Goal: Task Accomplishment & Management: Complete application form

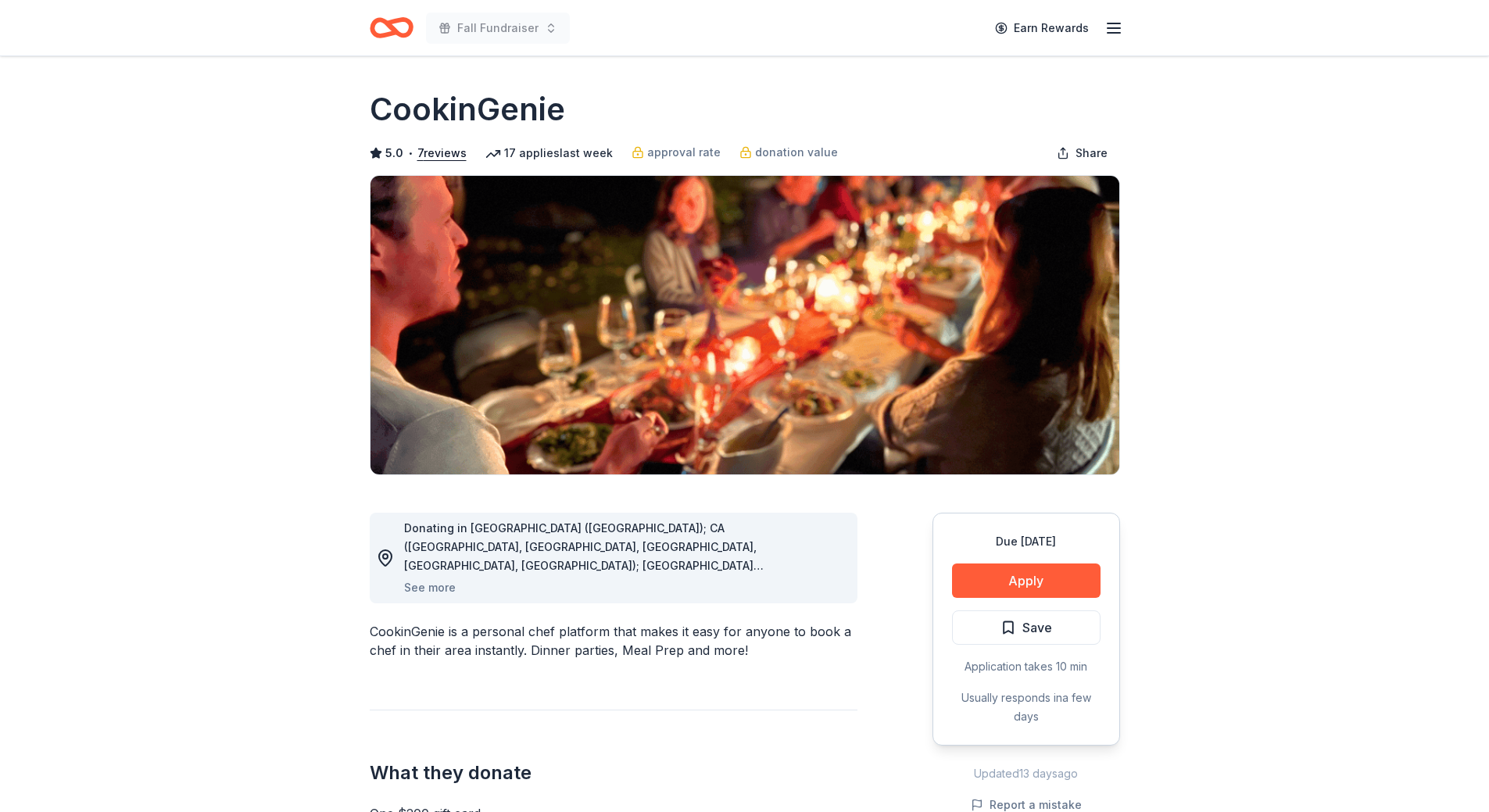
click at [398, 25] on icon "Home" at bounding box center [391, 28] width 44 height 37
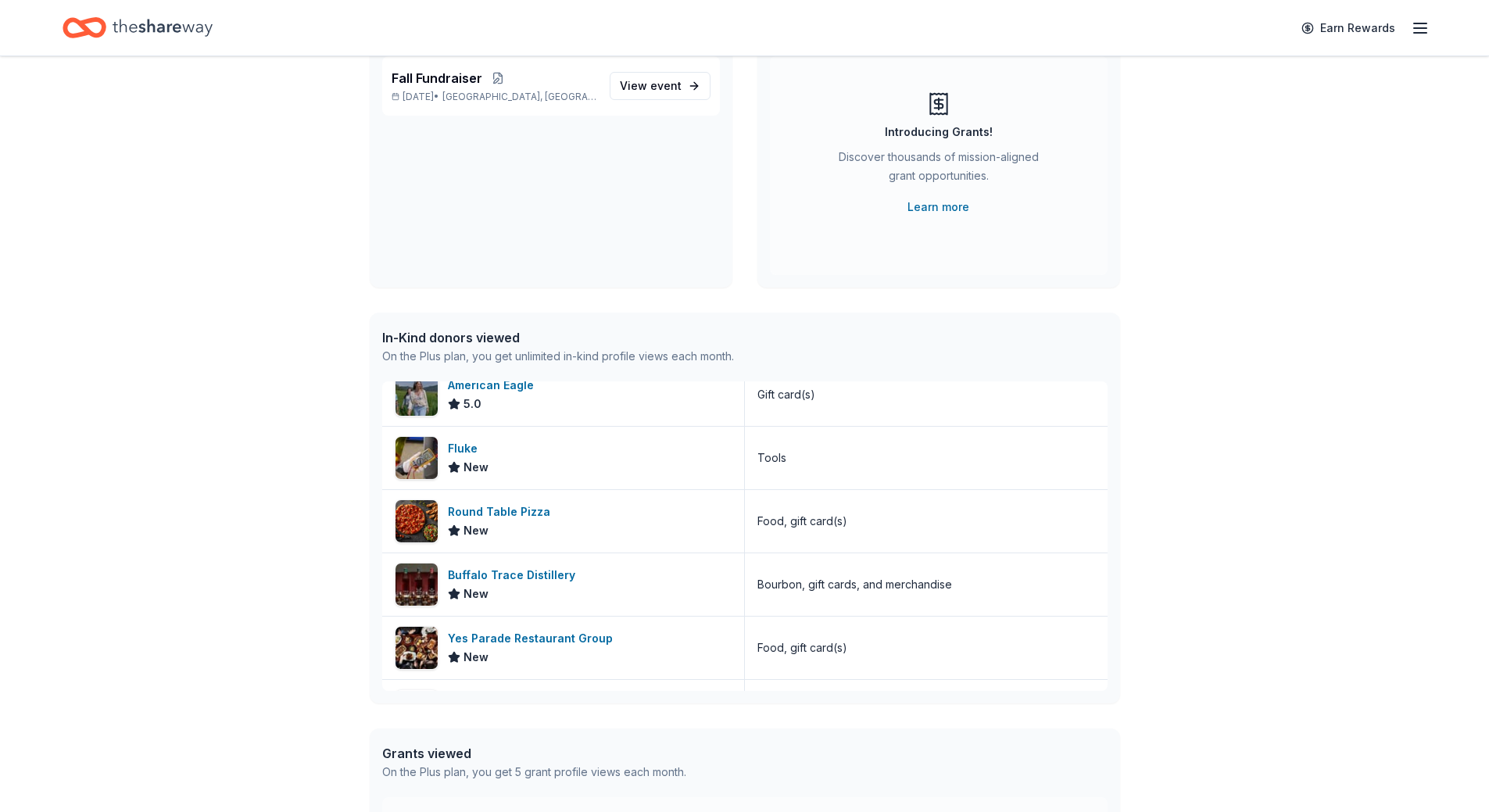
scroll to position [235, 0]
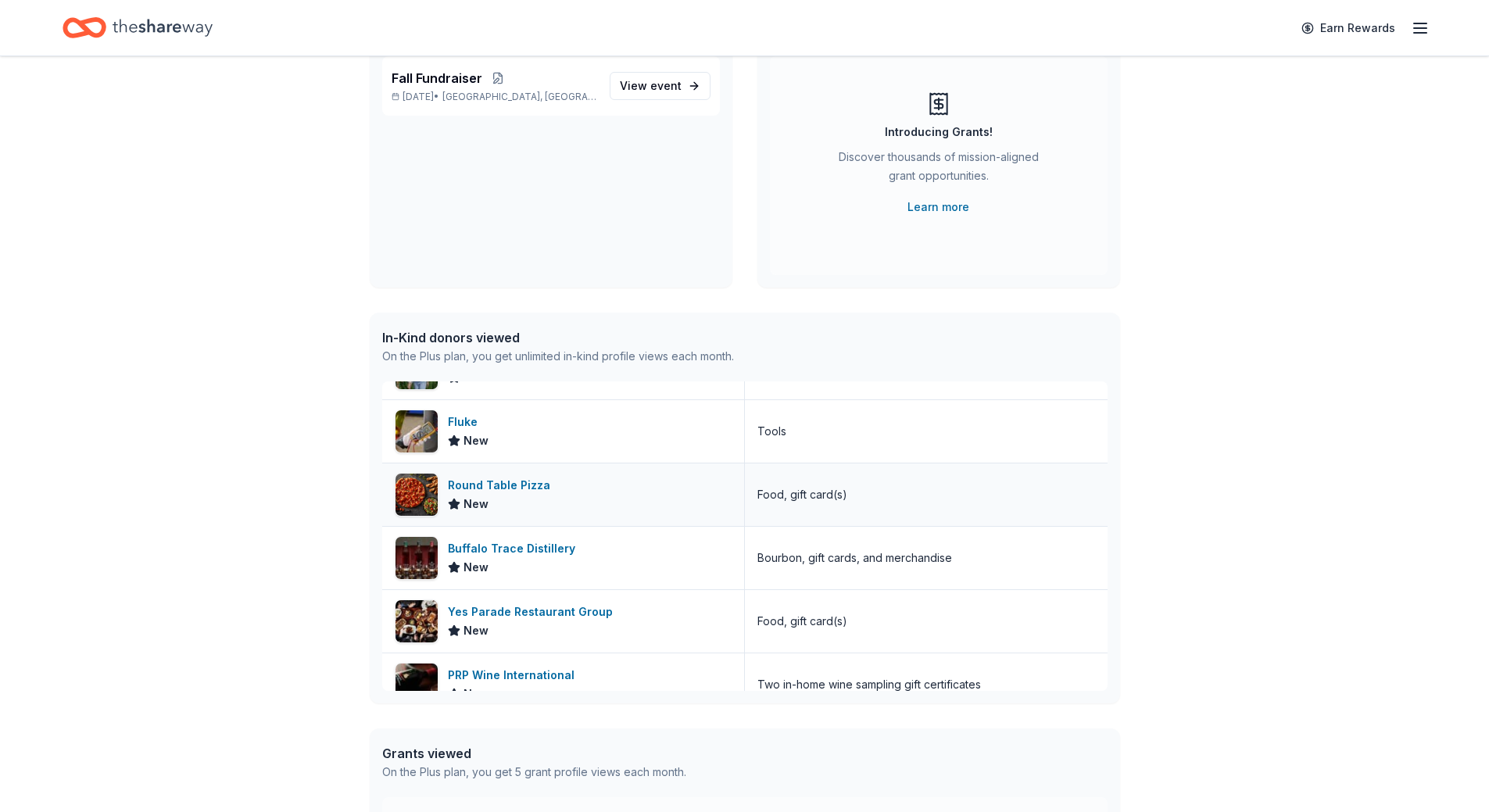
click at [527, 487] on div "Round Table Pizza" at bounding box center [502, 486] width 109 height 19
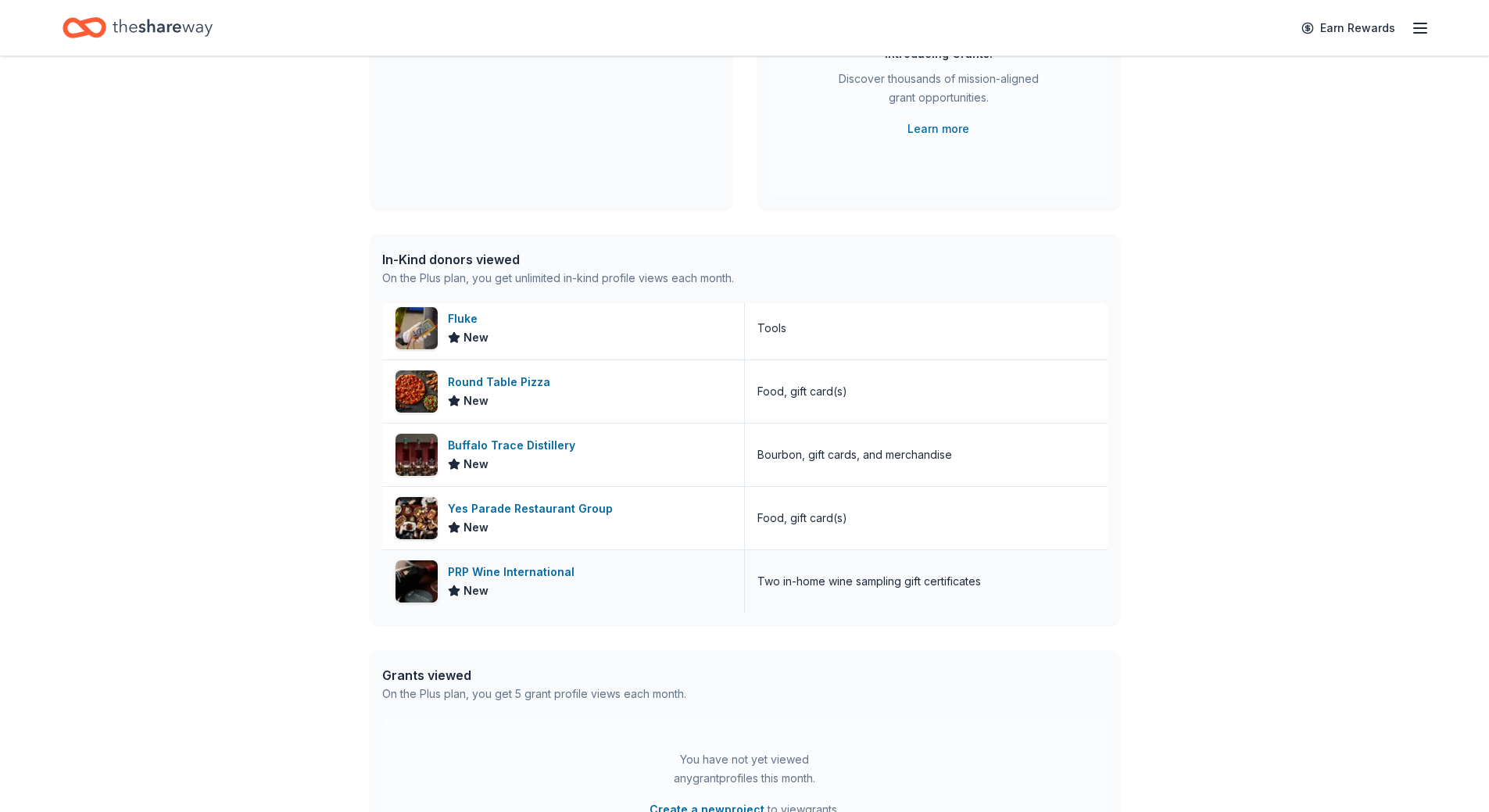
click at [521, 574] on div "PRP Wine International" at bounding box center [514, 573] width 133 height 19
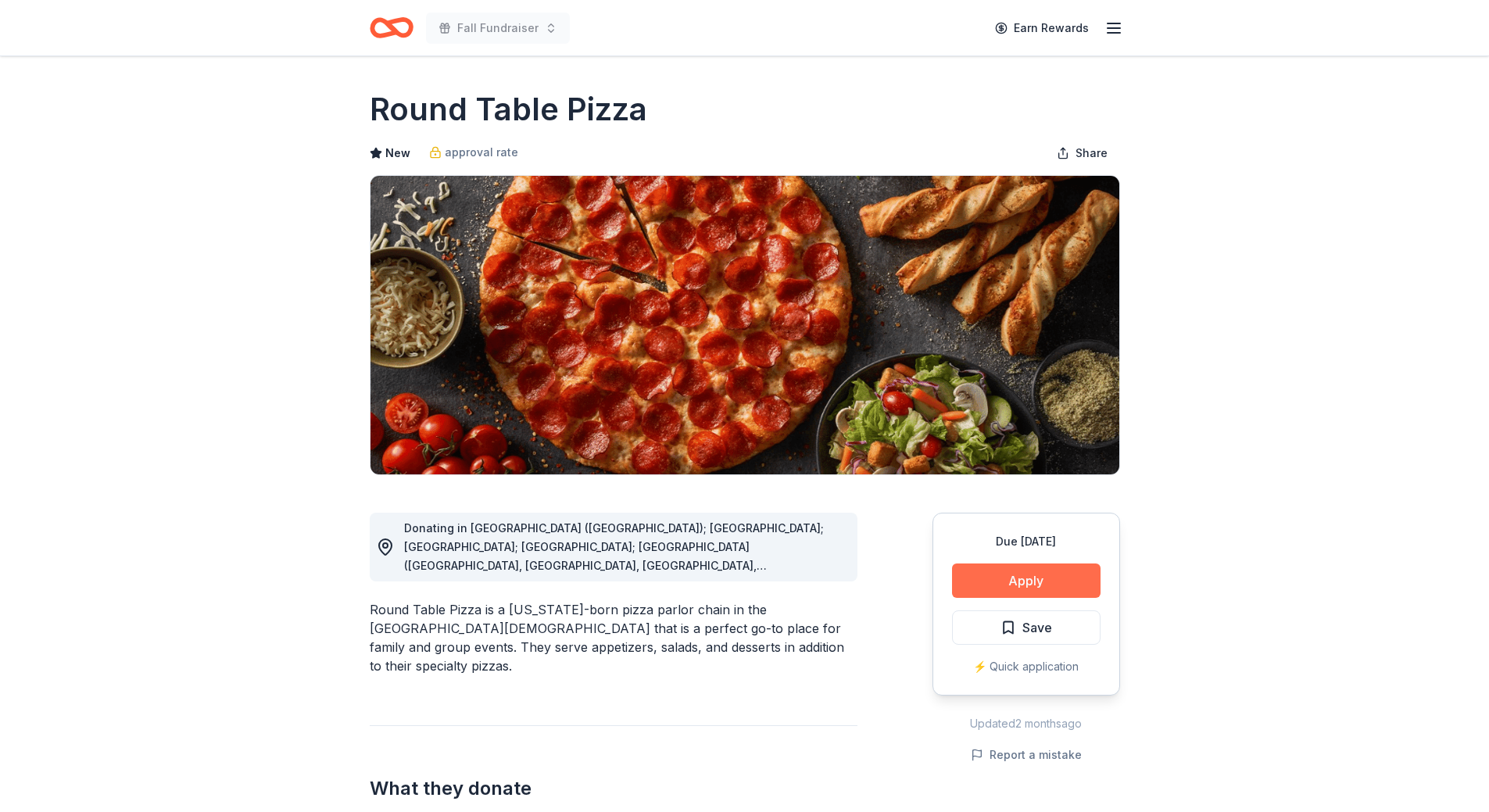
click at [993, 578] on button "Apply" at bounding box center [1026, 581] width 149 height 34
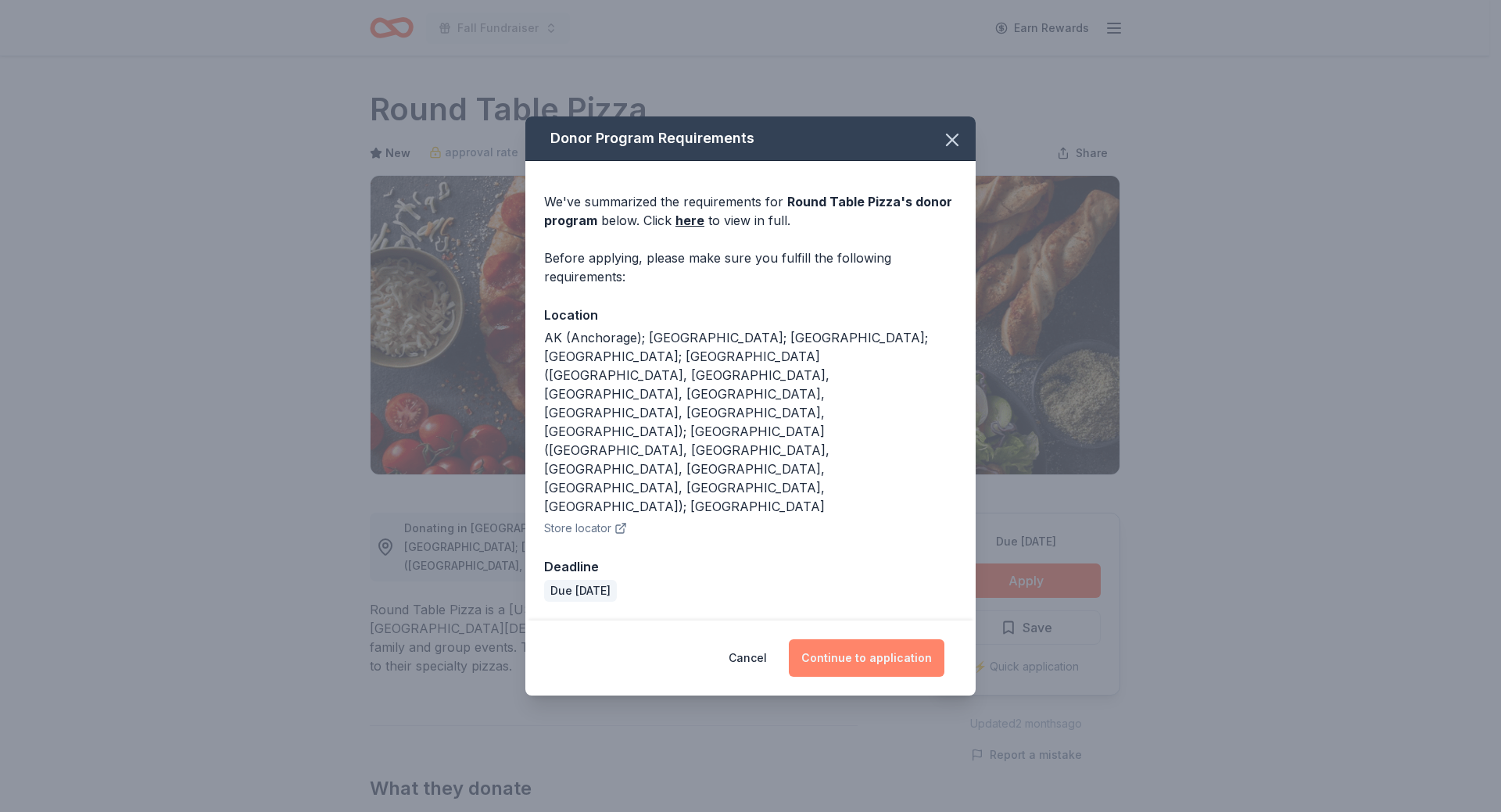
click at [889, 639] on button "Continue to application" at bounding box center [867, 658] width 156 height 37
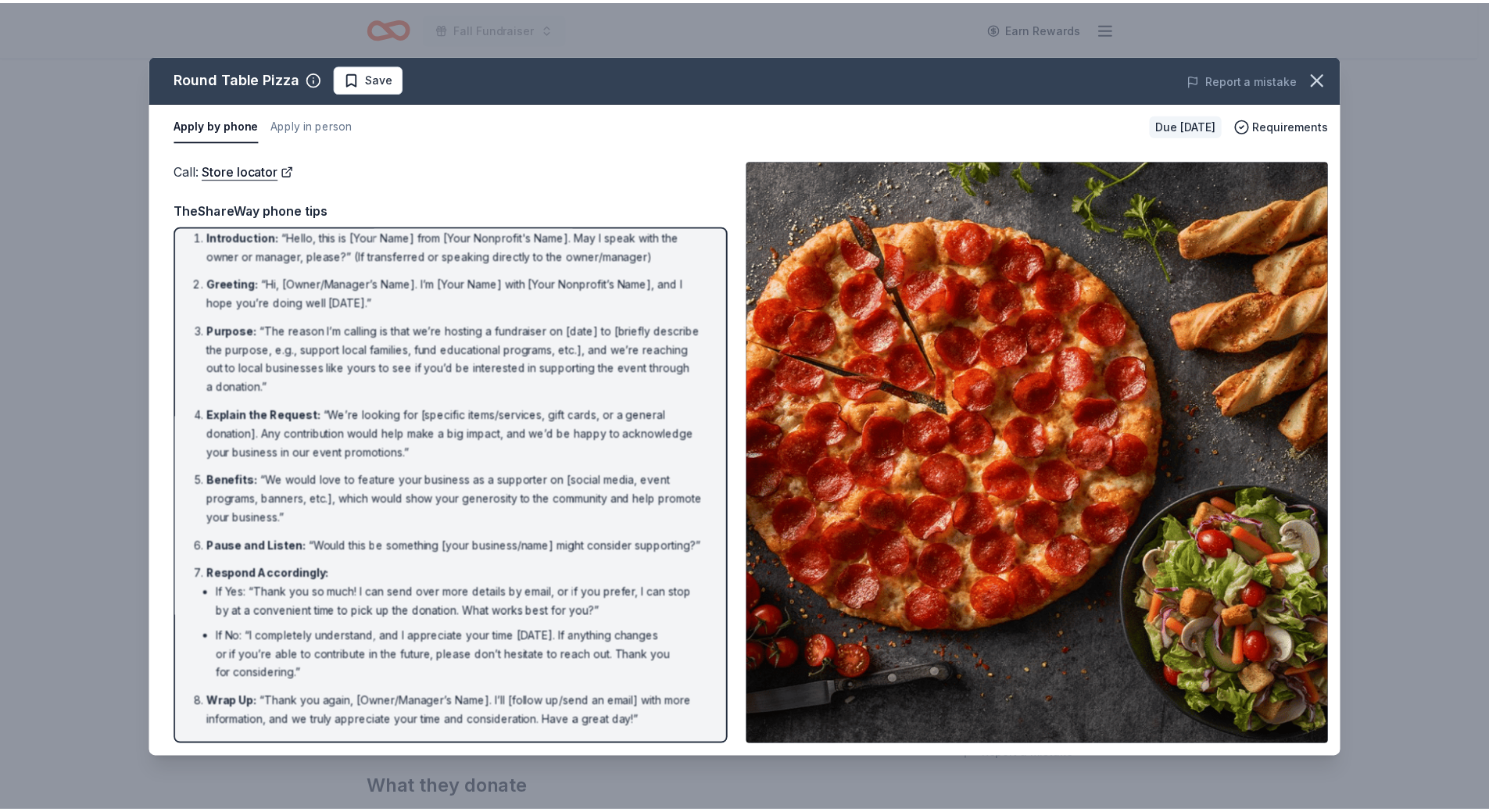
scroll to position [30, 0]
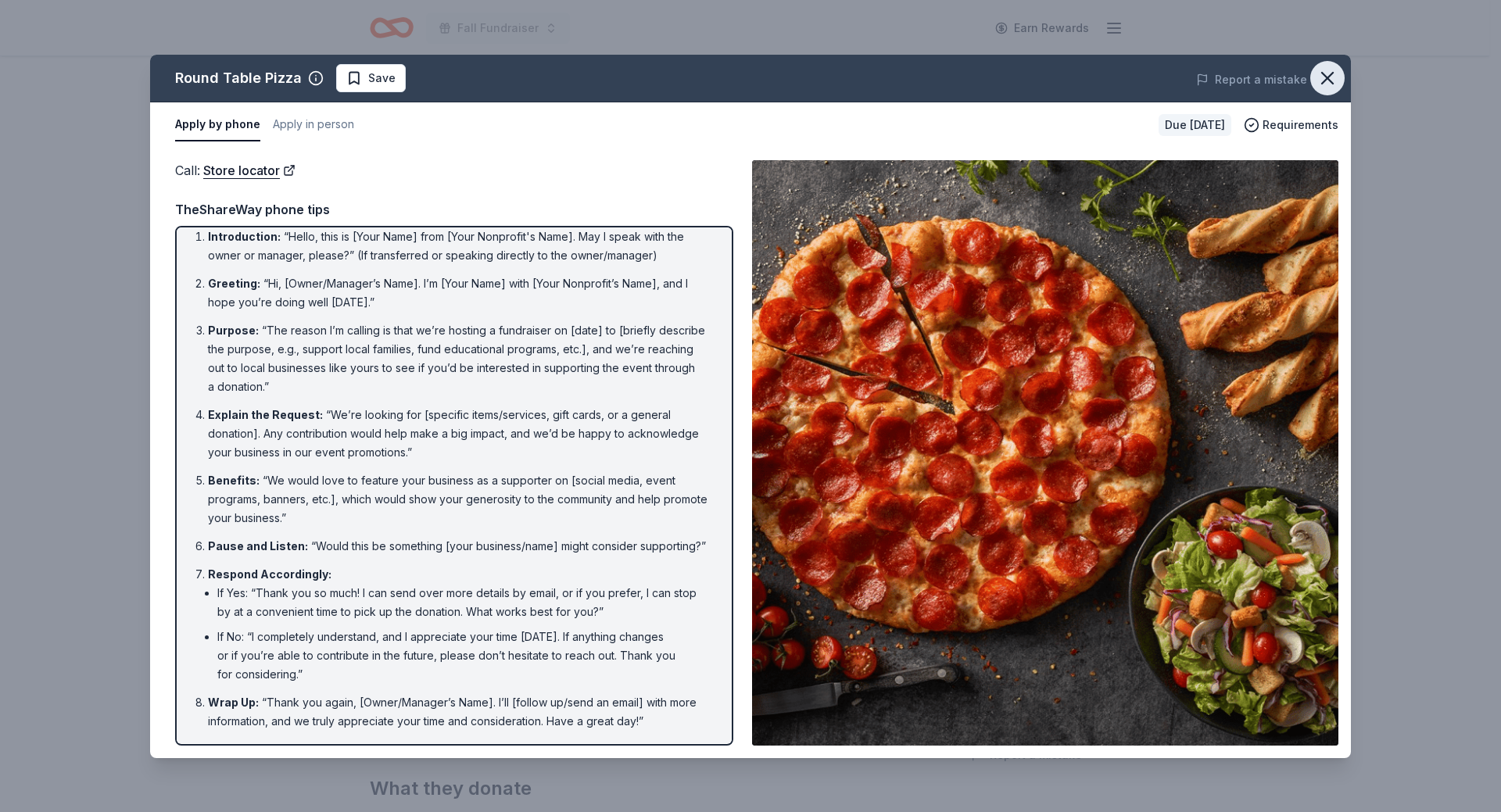
click at [1324, 85] on icon "button" at bounding box center [1328, 79] width 22 height 22
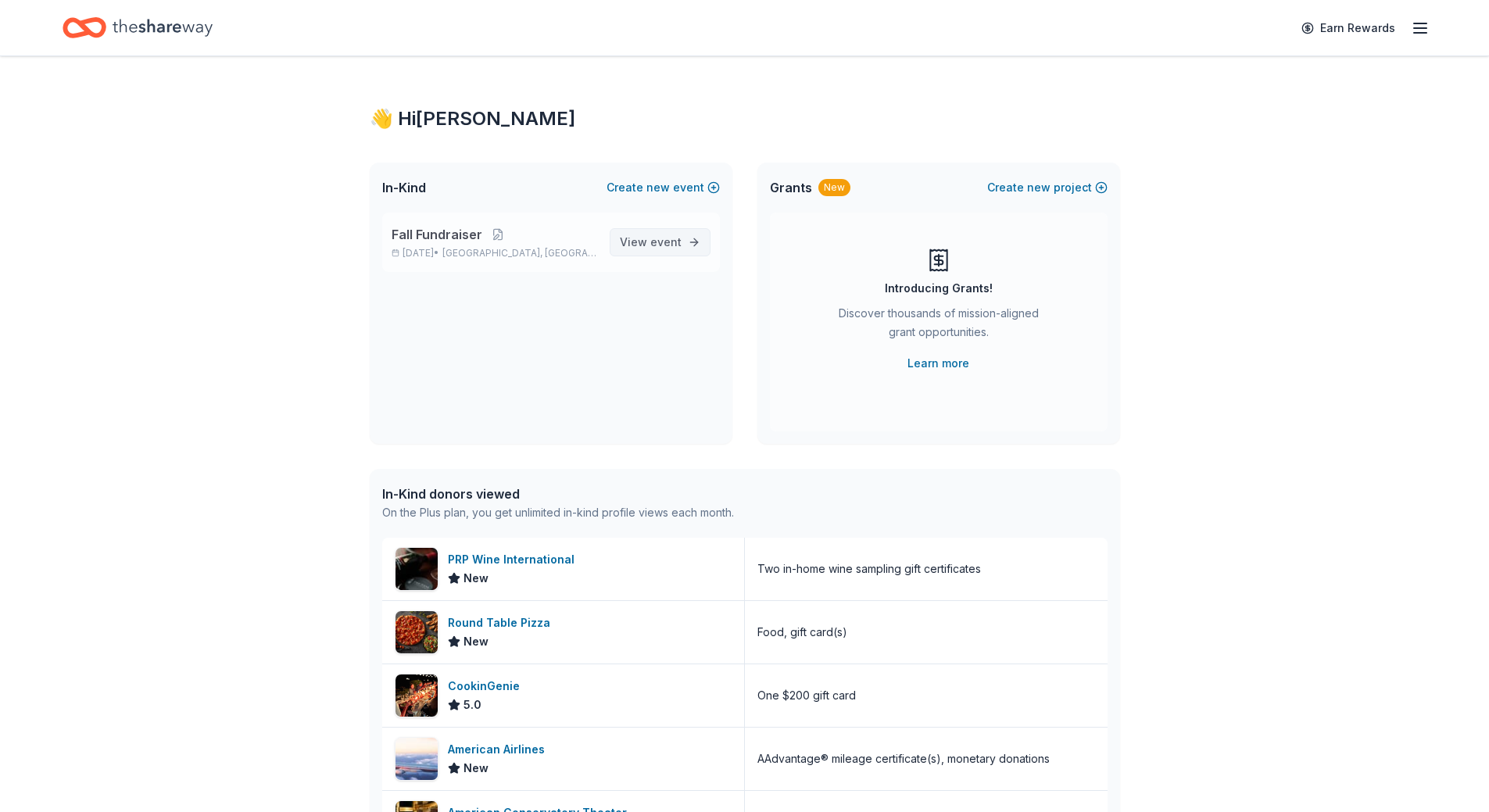
click at [677, 246] on span "event" at bounding box center [666, 242] width 31 height 14
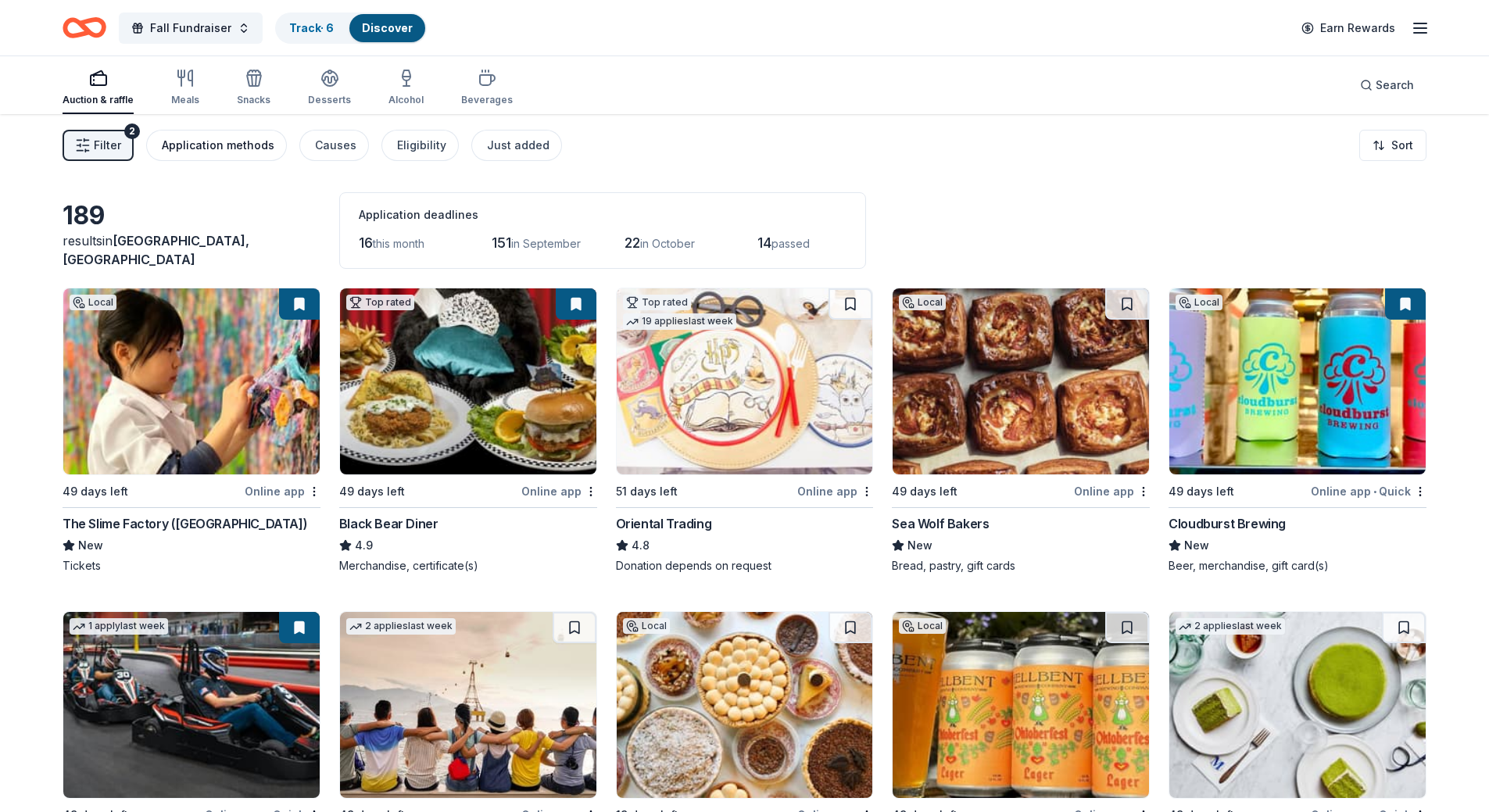
click at [212, 144] on div "Application methods" at bounding box center [218, 146] width 113 height 19
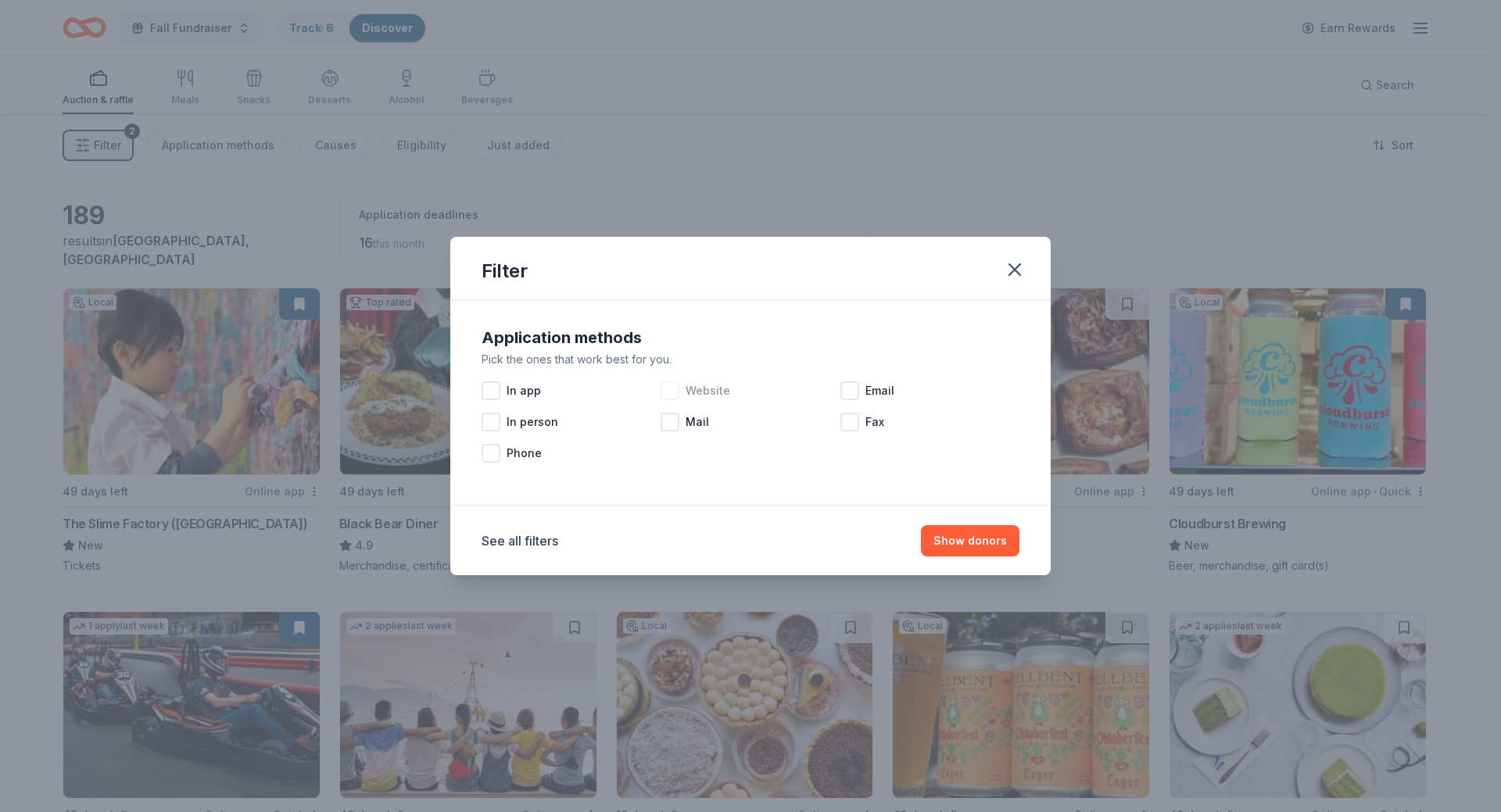
click at [673, 392] on div at bounding box center [670, 391] width 19 height 19
click at [851, 390] on div at bounding box center [850, 391] width 19 height 19
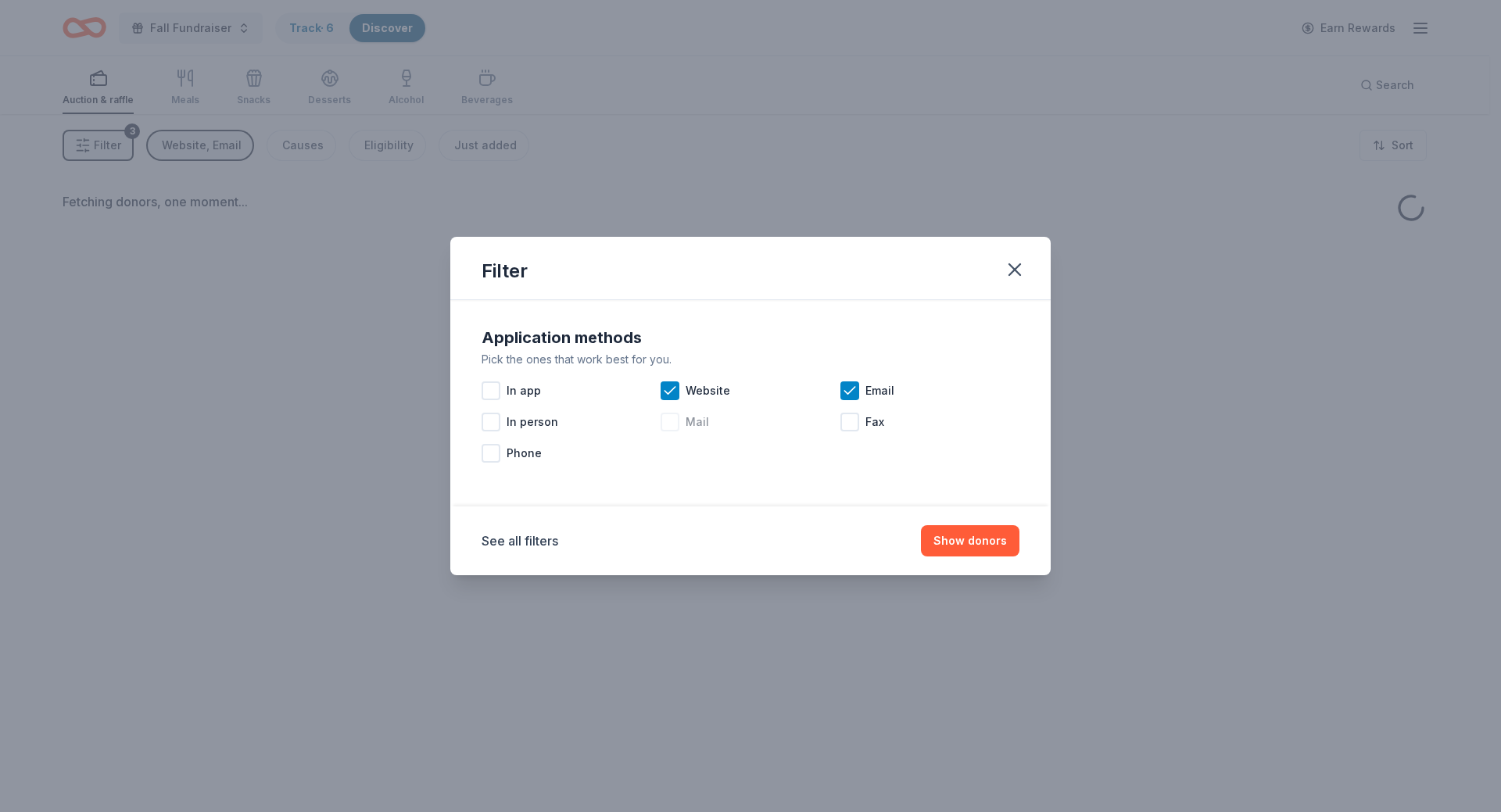
click at [671, 422] on div at bounding box center [670, 422] width 19 height 19
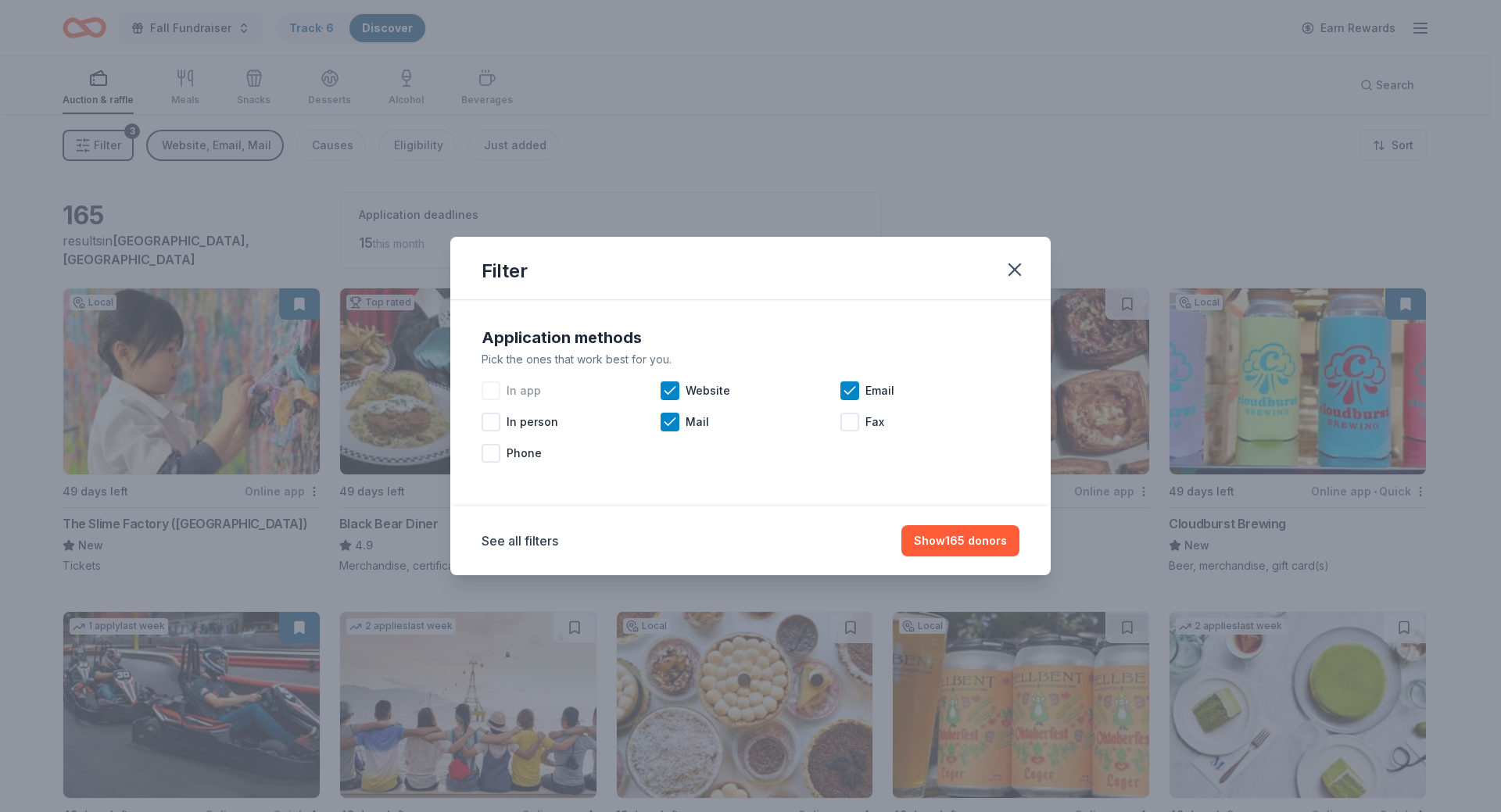
click at [484, 387] on div at bounding box center [491, 391] width 19 height 19
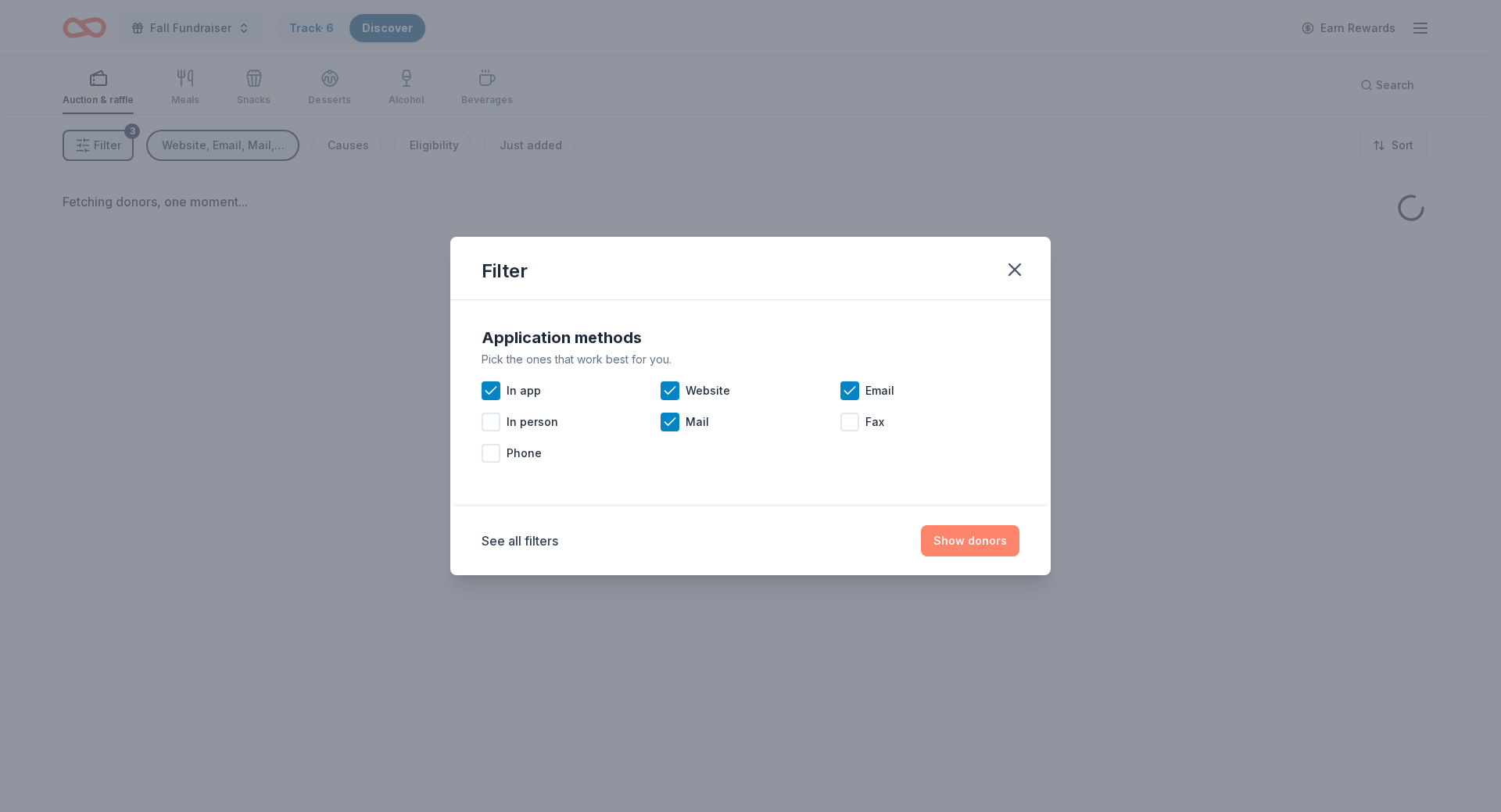
click at [967, 541] on button "Show donors" at bounding box center [970, 540] width 99 height 31
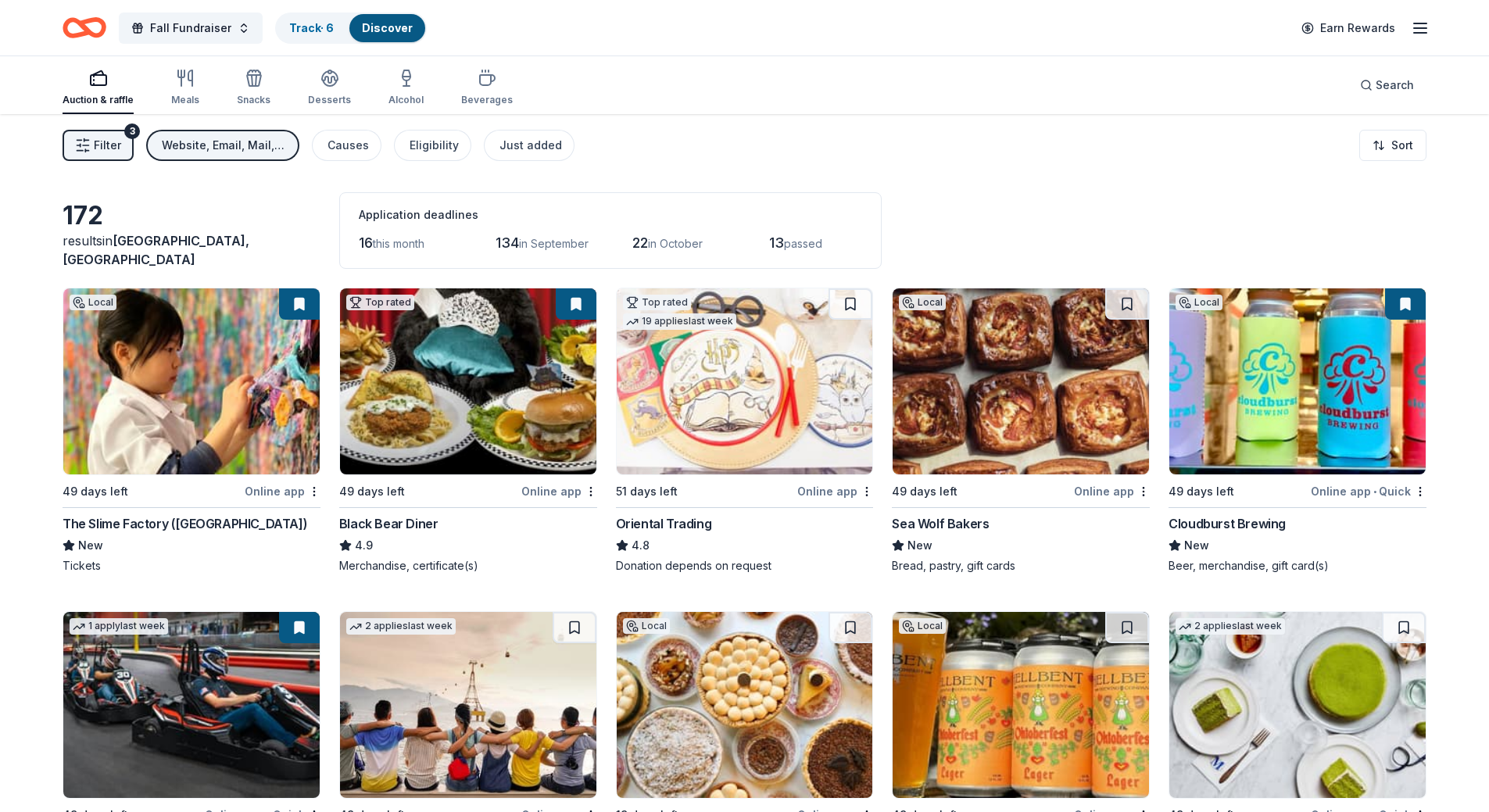
click at [239, 409] on img at bounding box center [192, 382] width 256 height 186
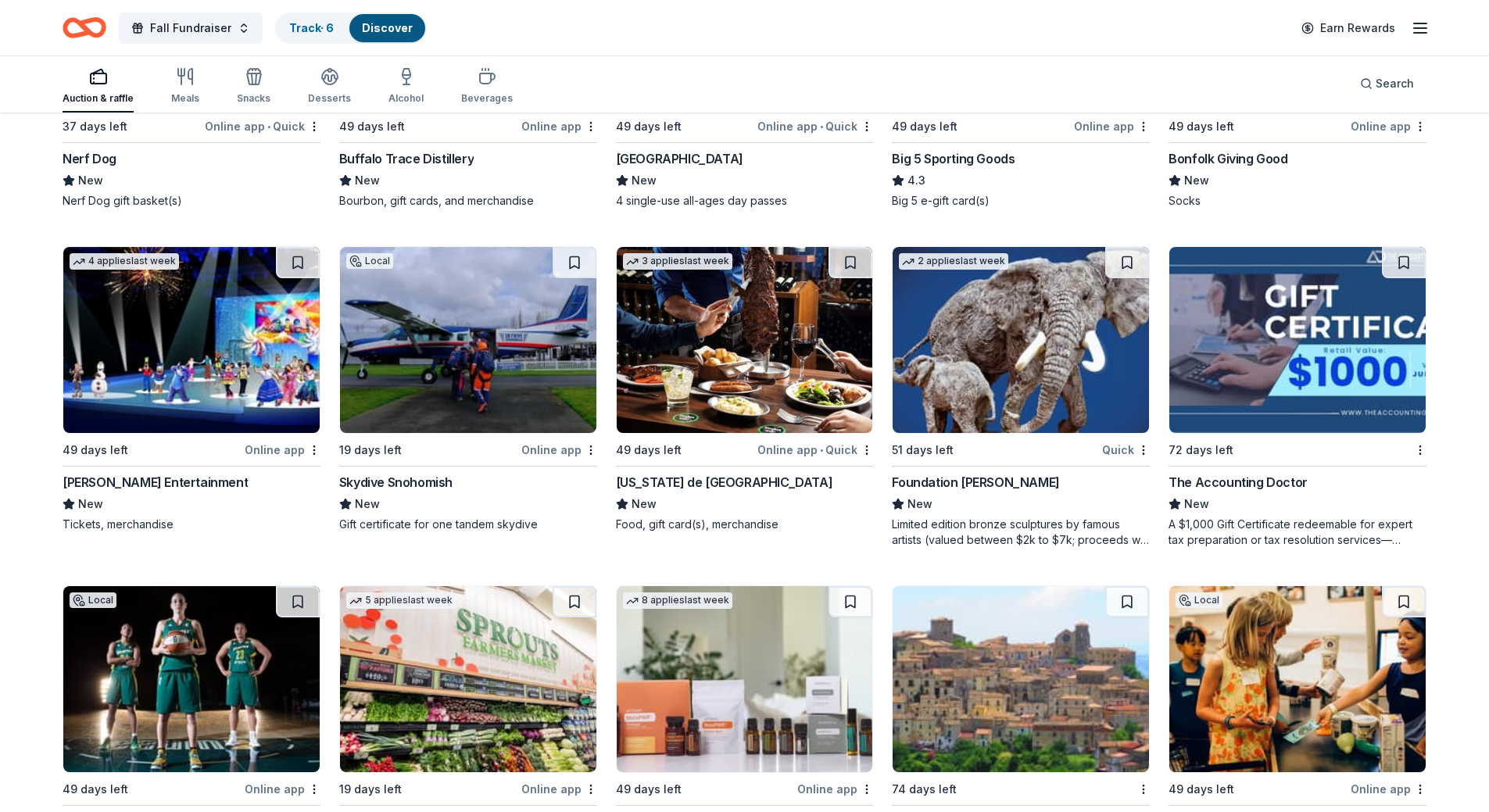
scroll to position [3759, 0]
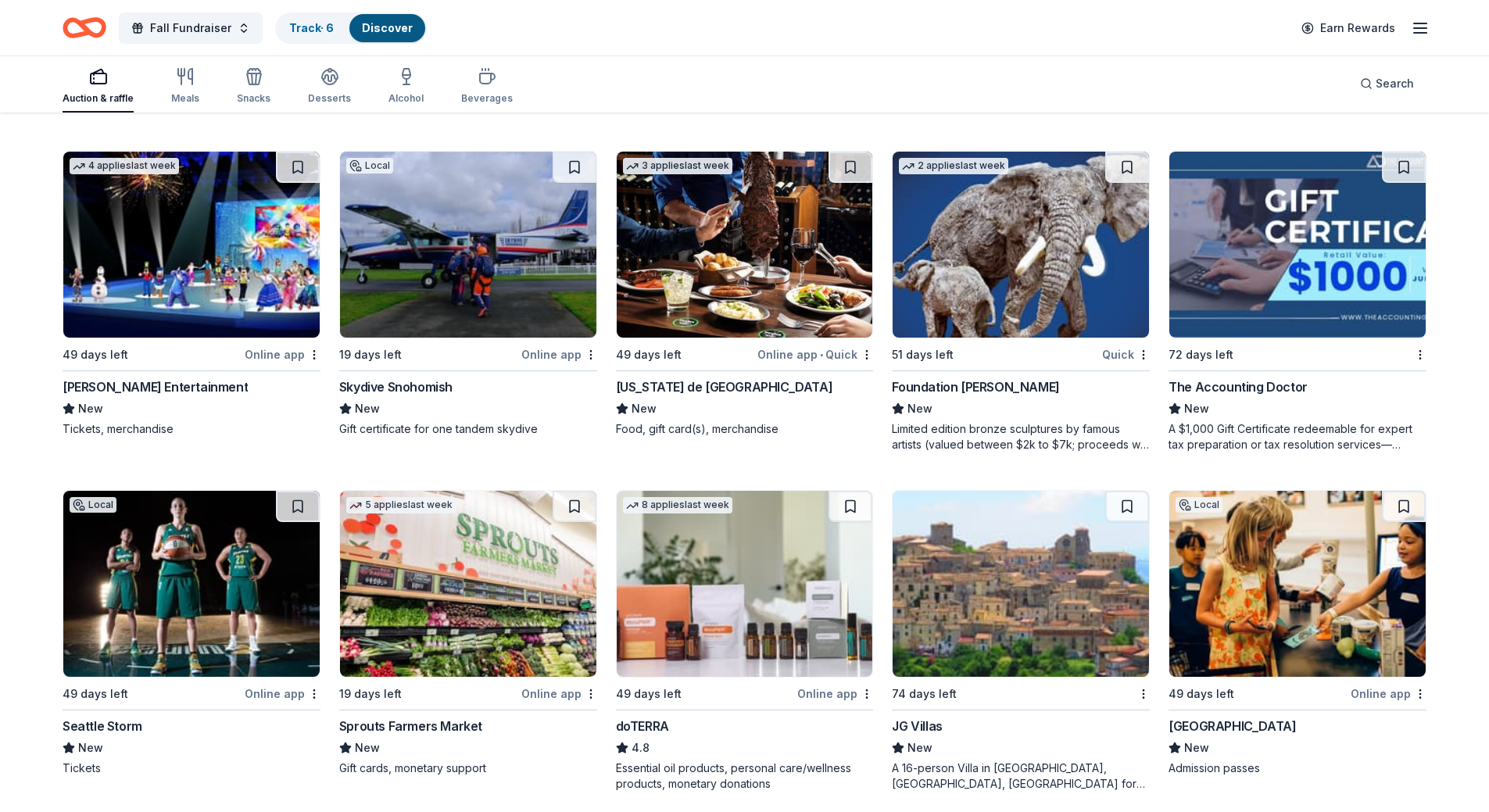
click at [451, 266] on img at bounding box center [468, 245] width 256 height 186
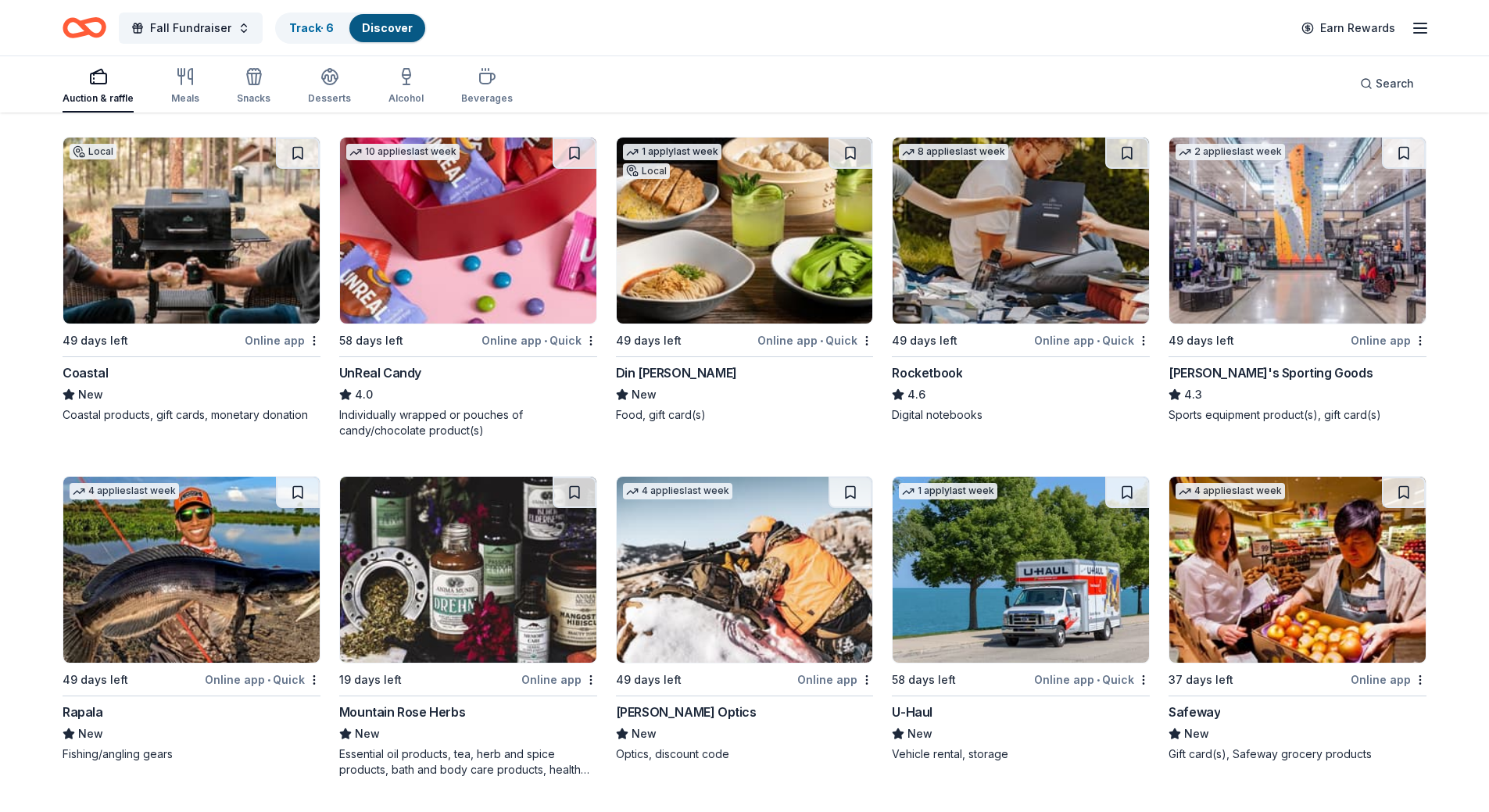
scroll to position [5935, 0]
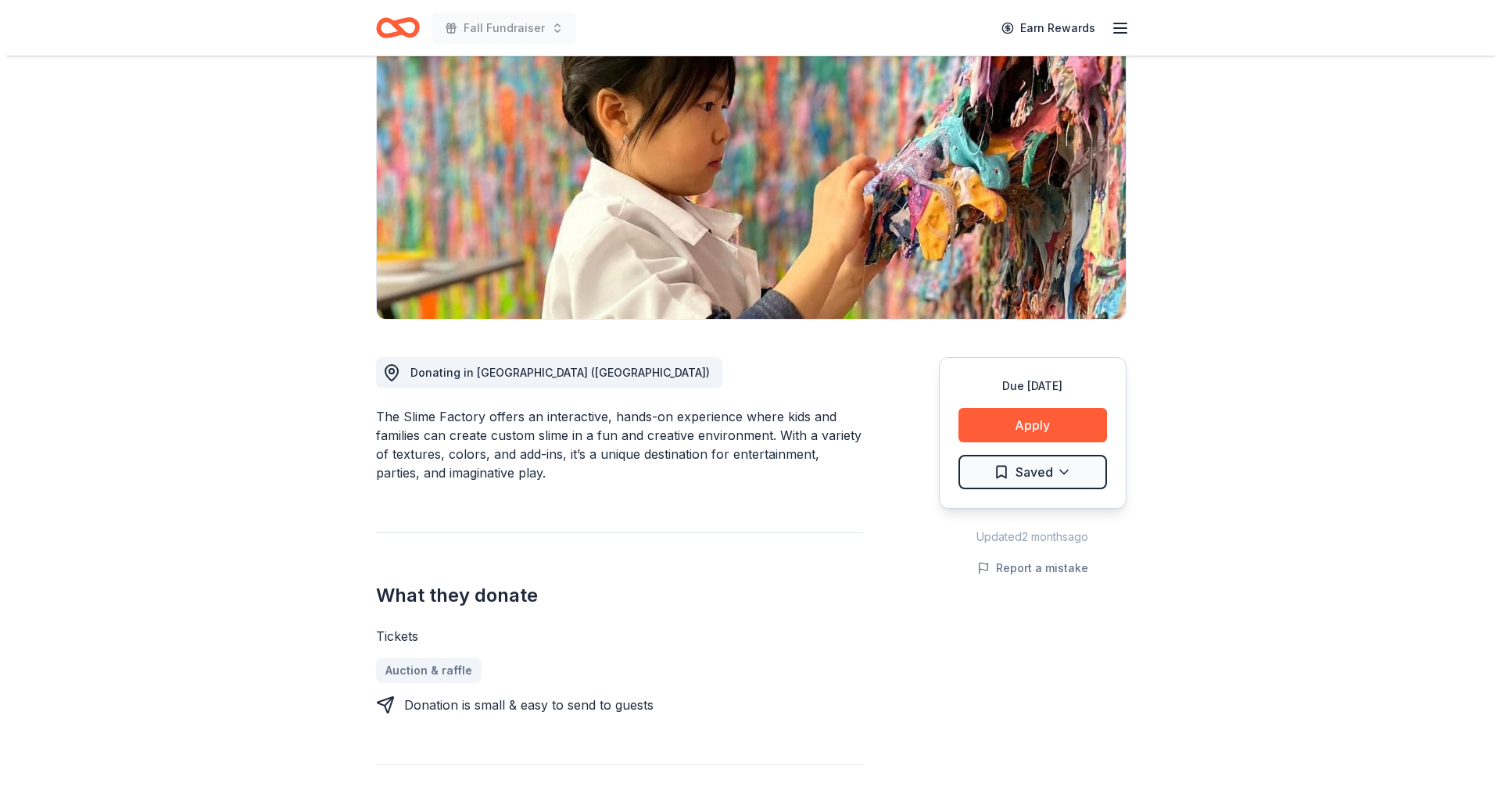
scroll to position [157, 0]
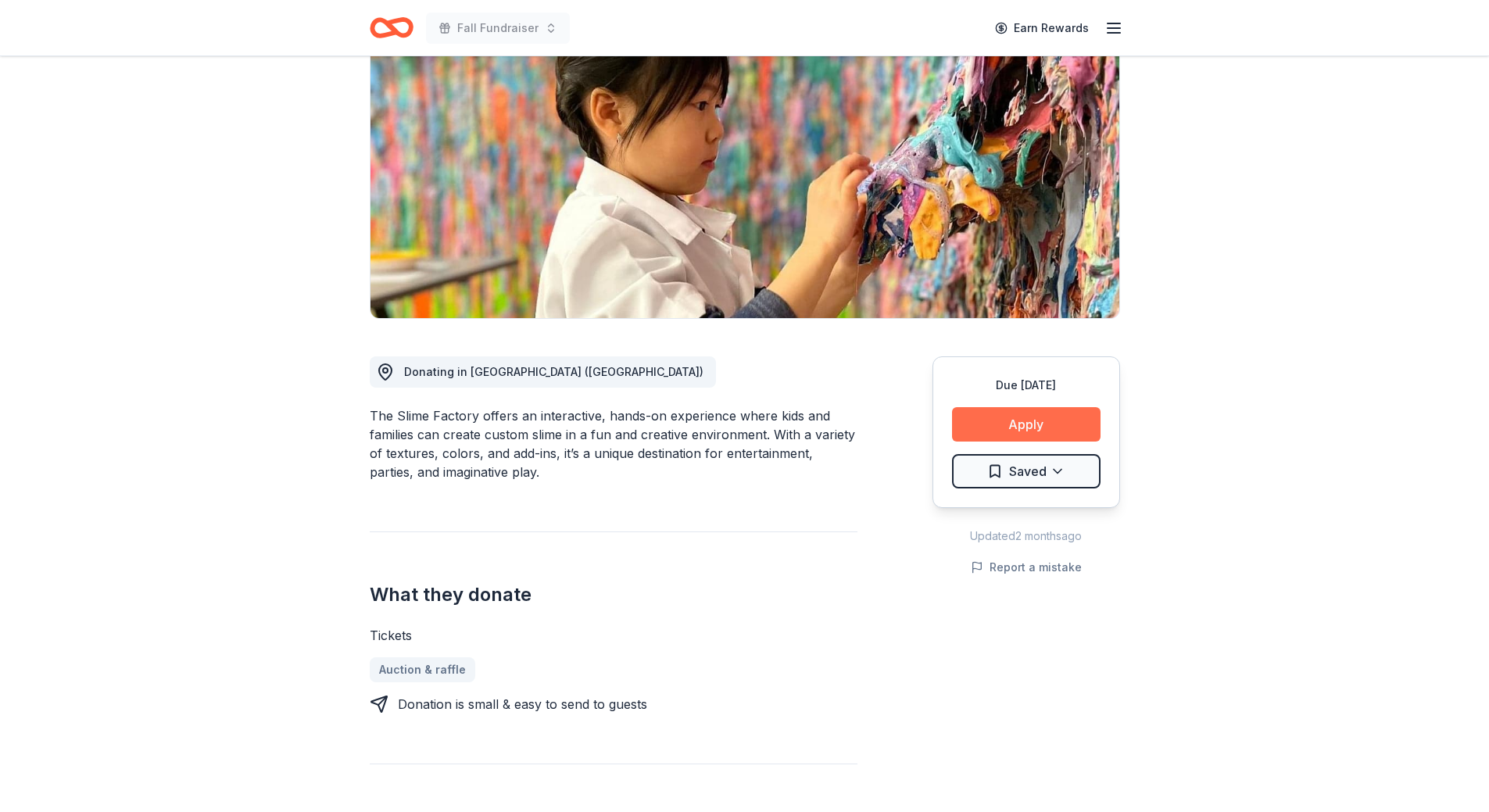
click at [1032, 435] on button "Apply" at bounding box center [1026, 424] width 149 height 34
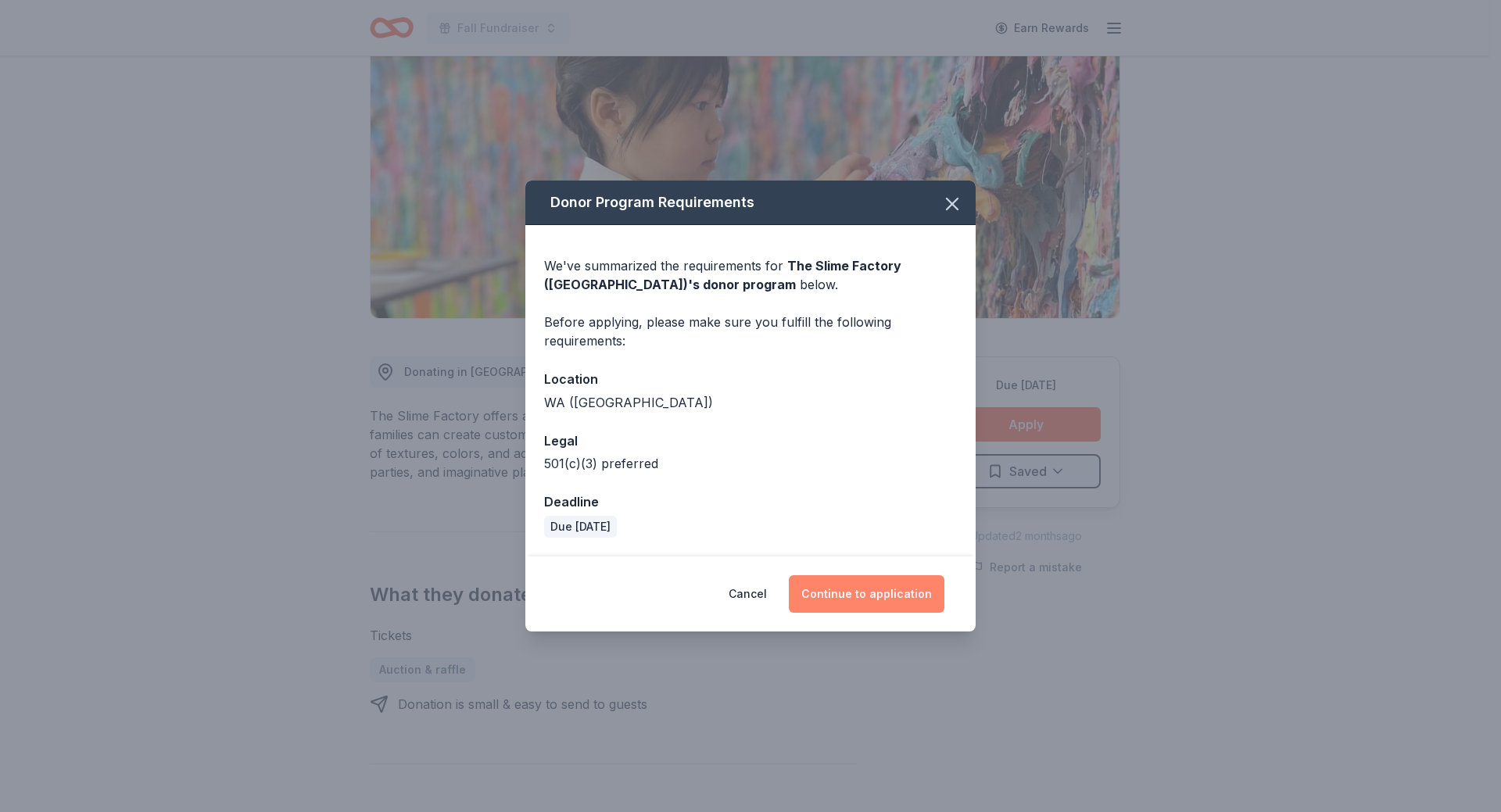
click at [887, 600] on button "Continue to application" at bounding box center [867, 593] width 156 height 37
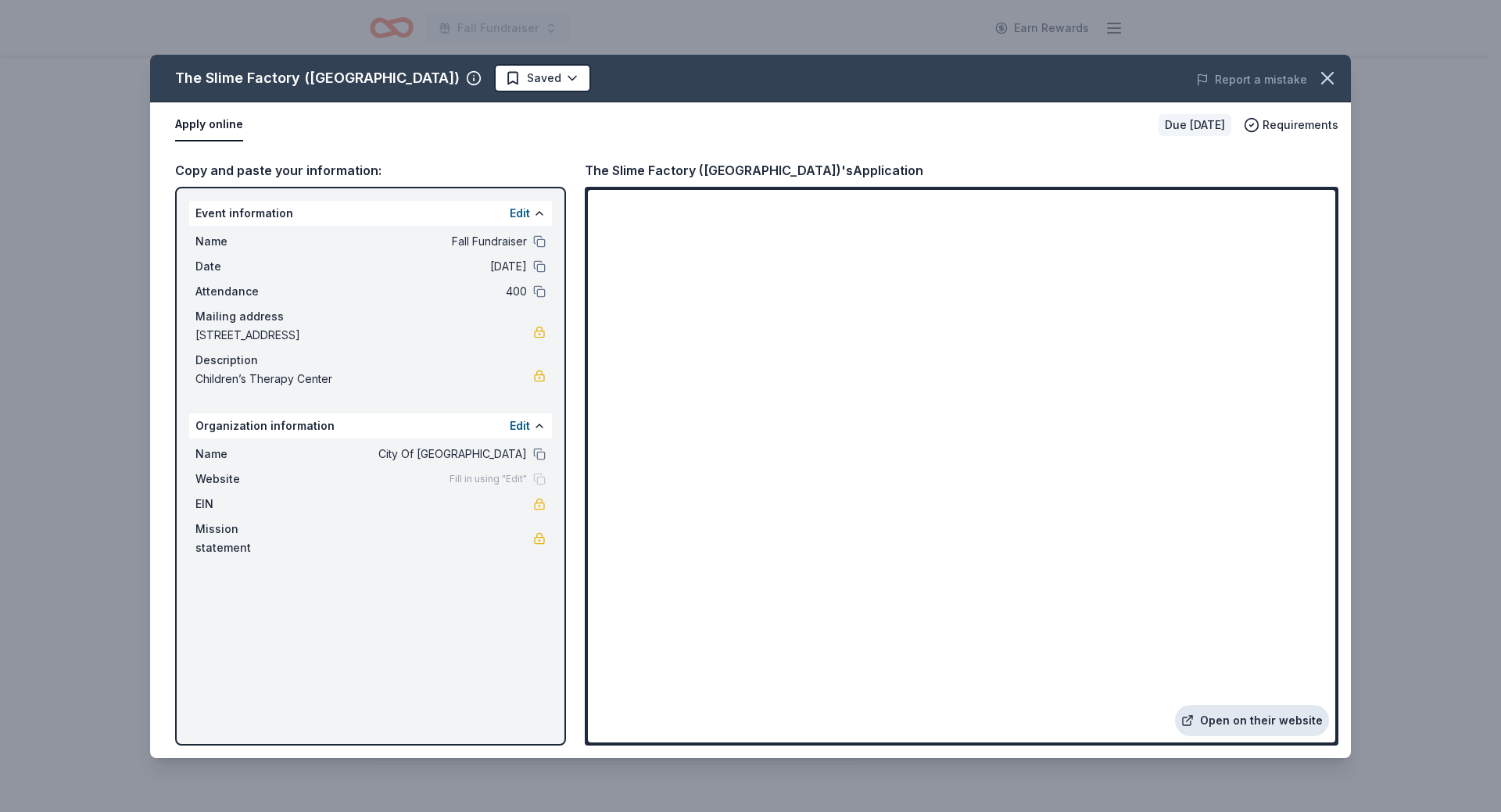
click at [1246, 727] on link "Open on their website" at bounding box center [1252, 720] width 154 height 31
click at [1246, 729] on link "Open on their website" at bounding box center [1252, 720] width 154 height 31
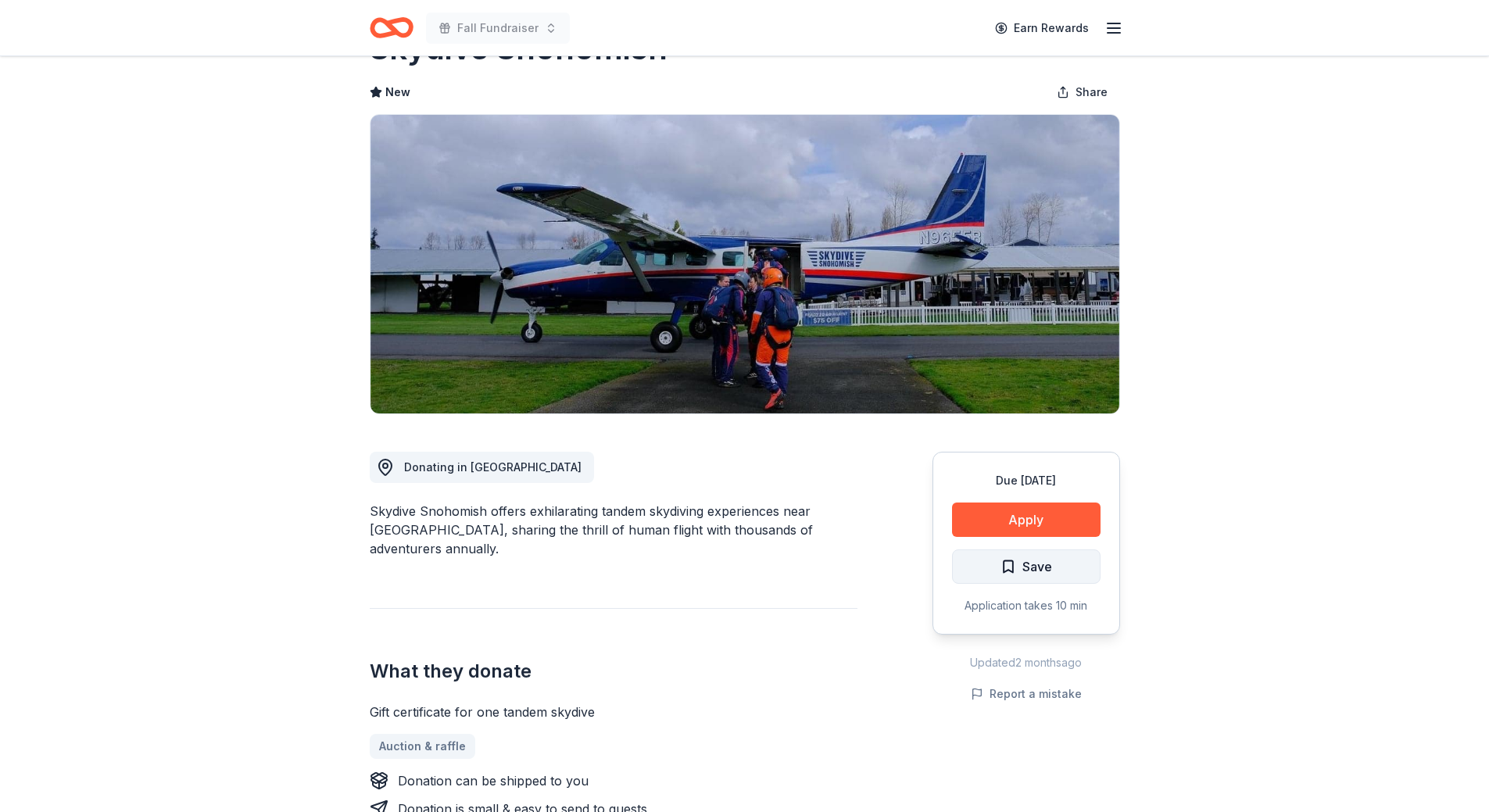
scroll to position [157, 0]
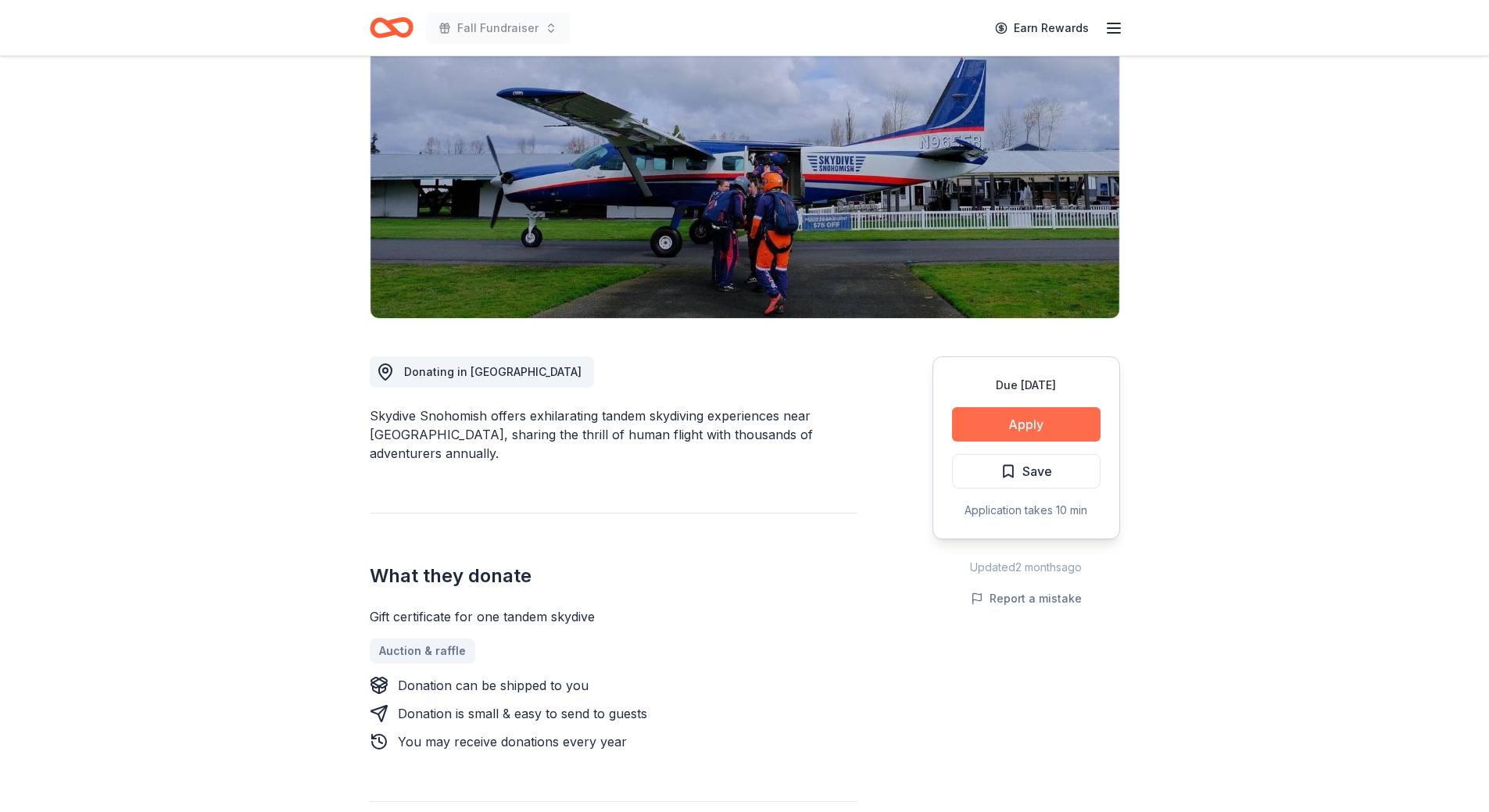
click at [1010, 422] on button "Apply" at bounding box center [1026, 424] width 149 height 34
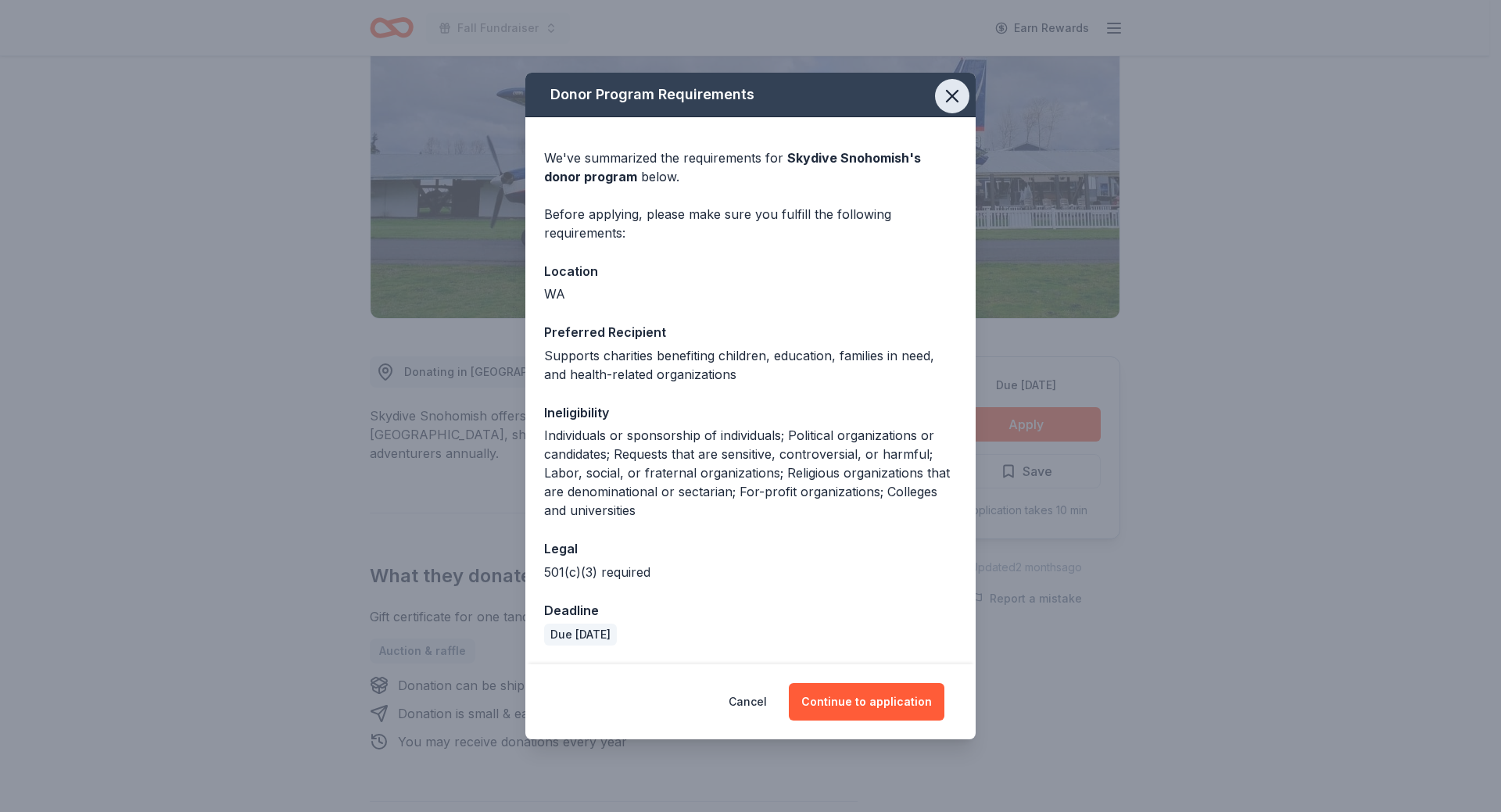
click at [955, 99] on icon "button" at bounding box center [952, 96] width 11 height 11
